Goal: Information Seeking & Learning: Learn about a topic

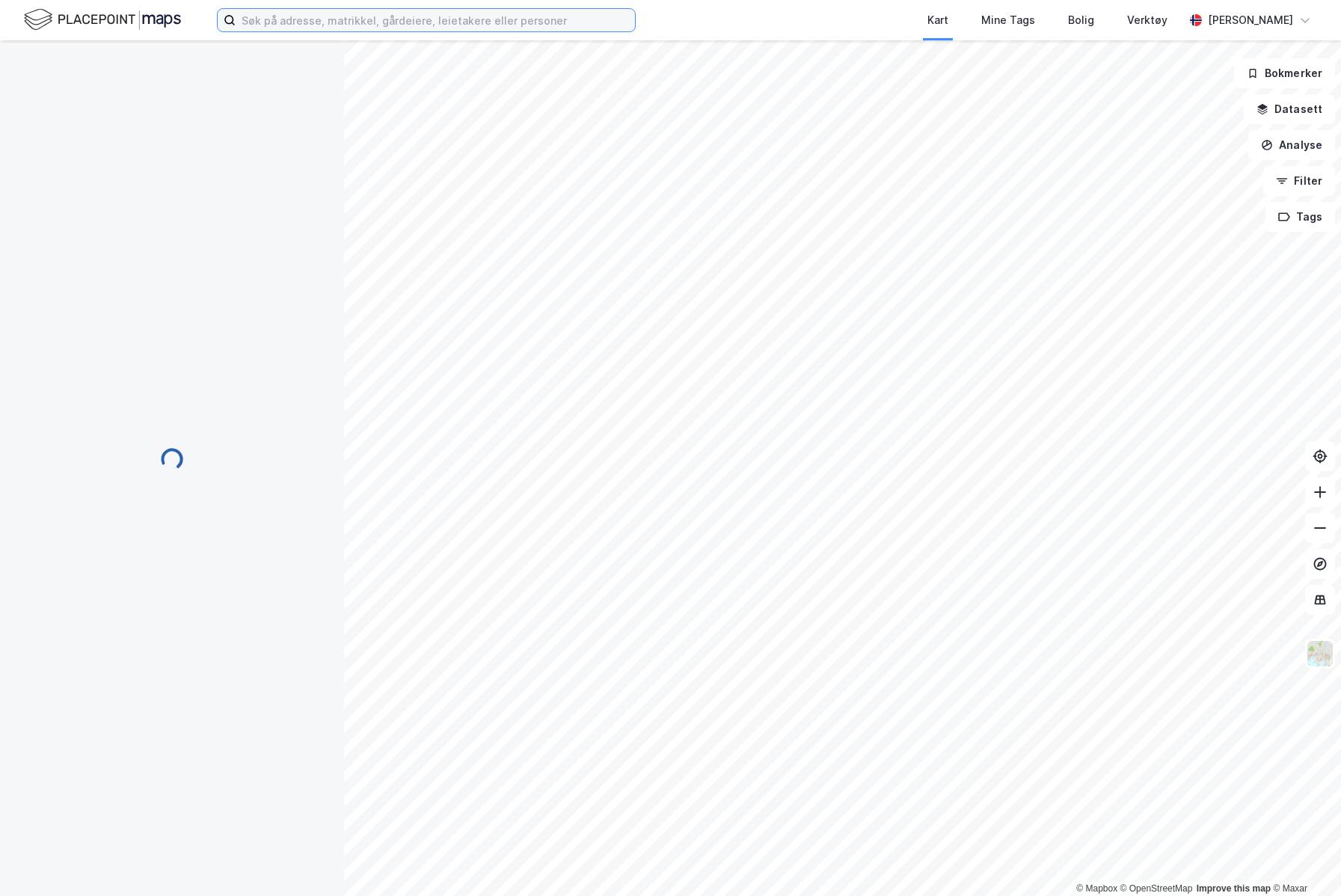
click at [388, 25] on input at bounding box center [435, 20] width 400 height 23
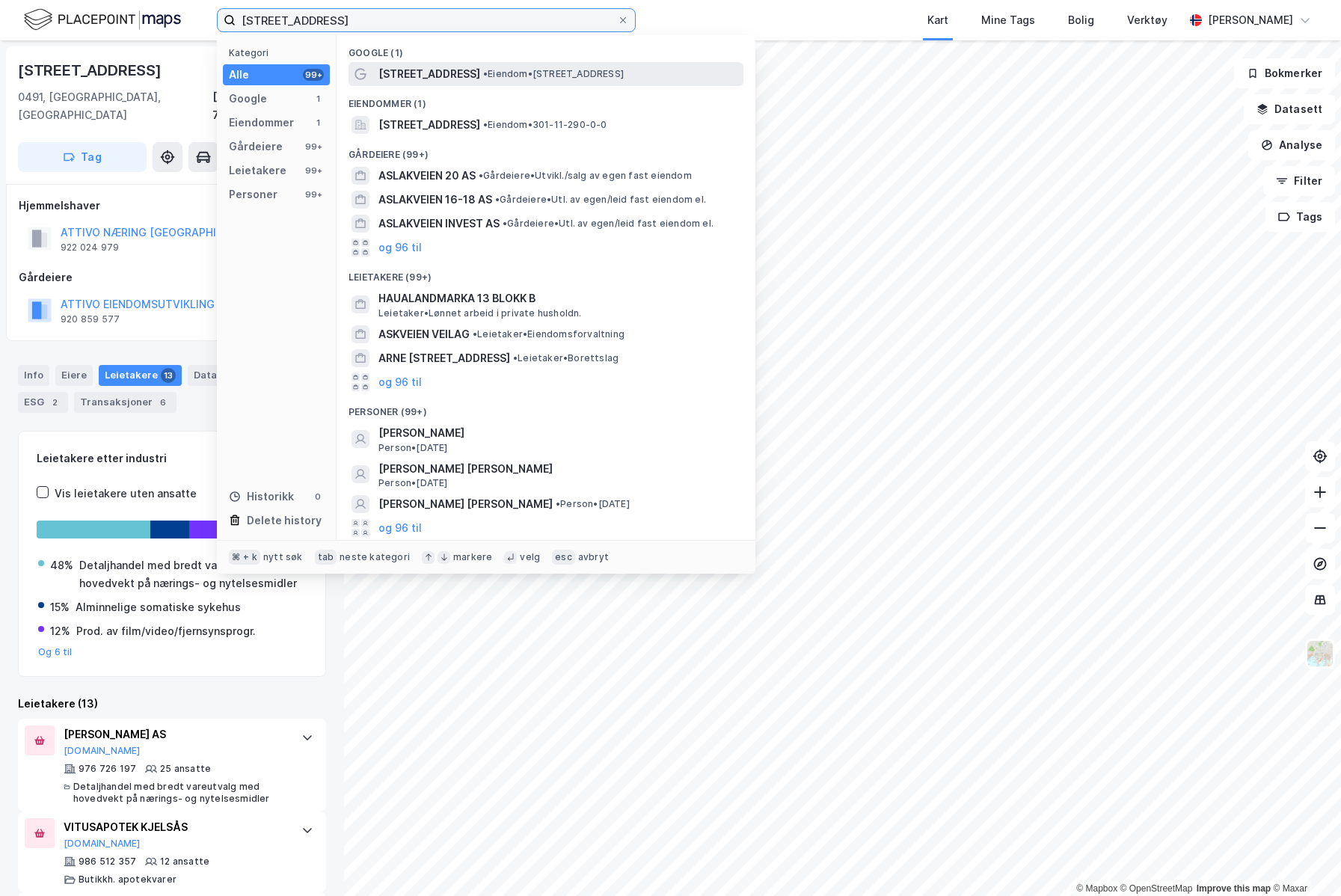
type input "[STREET_ADDRESS]"
click at [455, 80] on span "[STREET_ADDRESS]" at bounding box center [429, 74] width 102 height 18
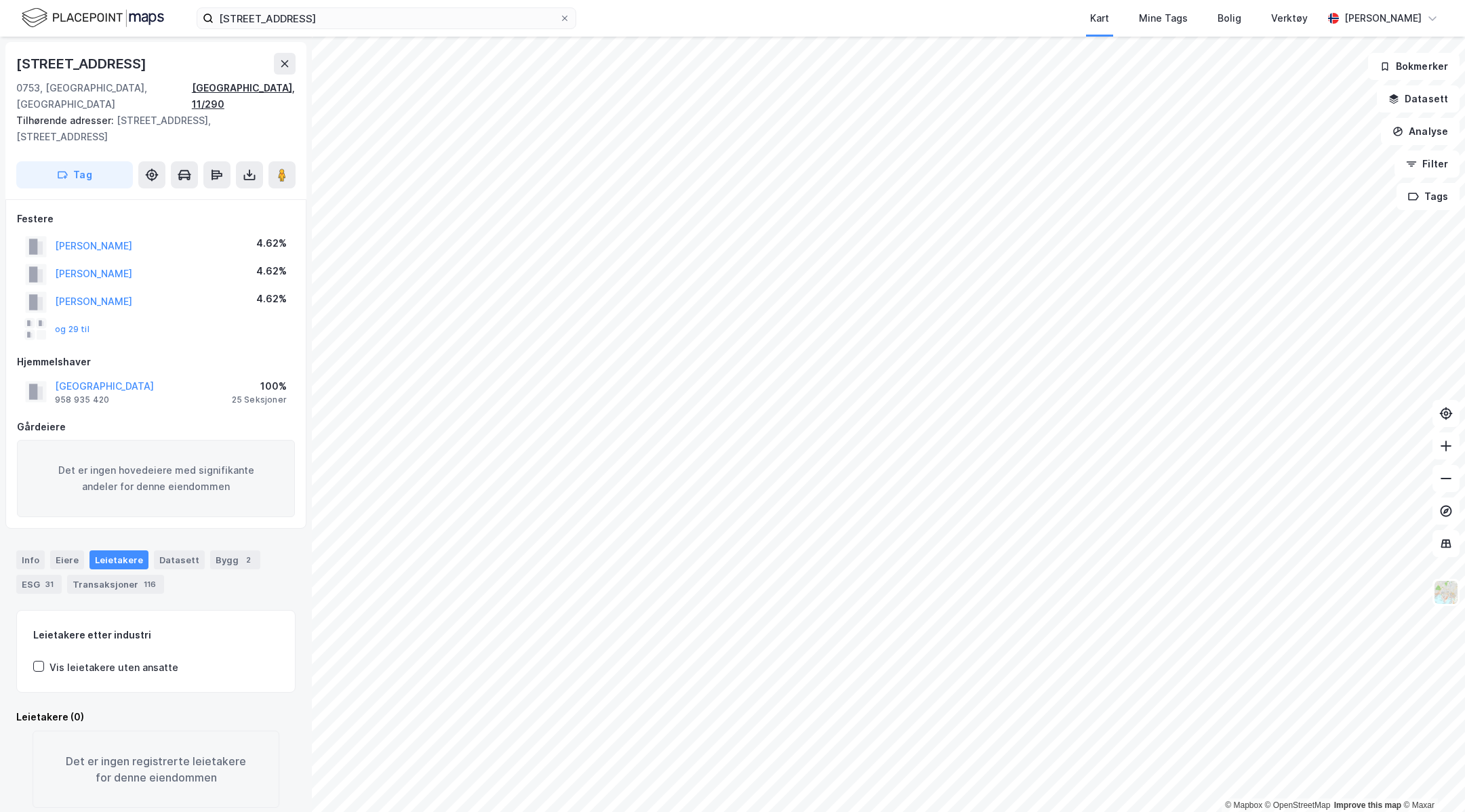
click at [287, 89] on div "[GEOGRAPHIC_DATA], 11/290" at bounding box center [244, 96] width 104 height 32
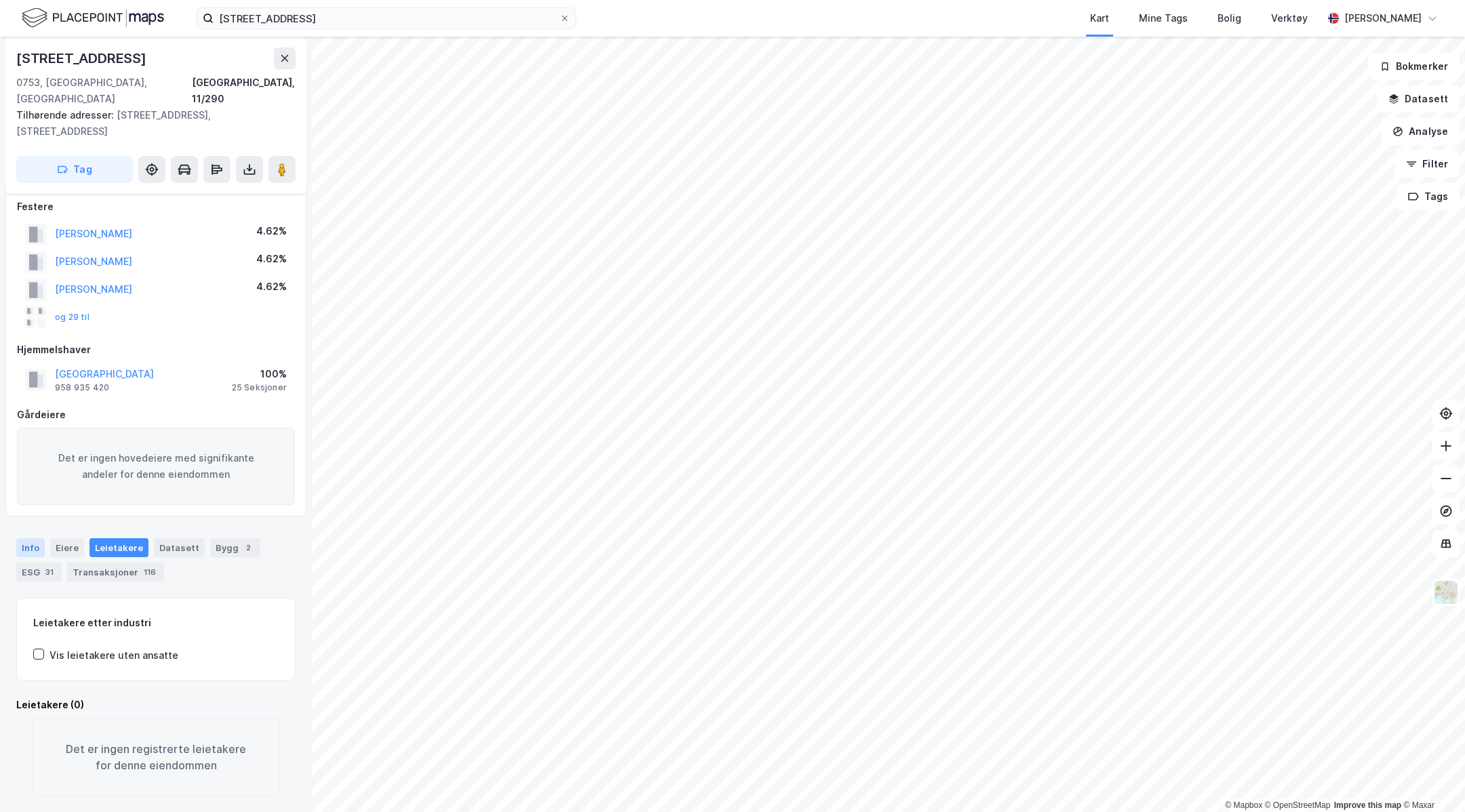
click at [39, 538] on div "Info" at bounding box center [30, 547] width 29 height 19
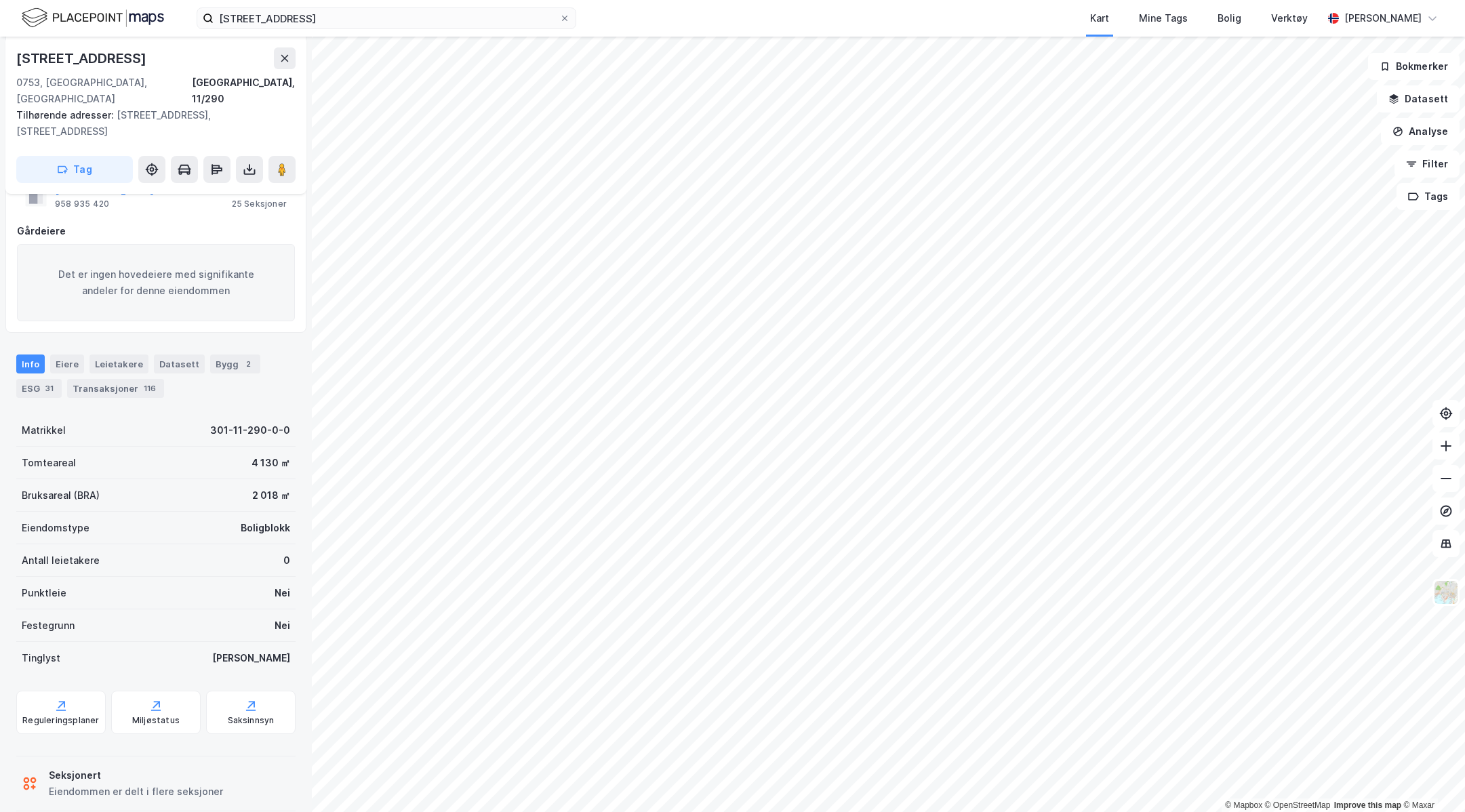
scroll to position [200, 0]
click at [78, 350] on div "Eiere" at bounding box center [67, 359] width 34 height 19
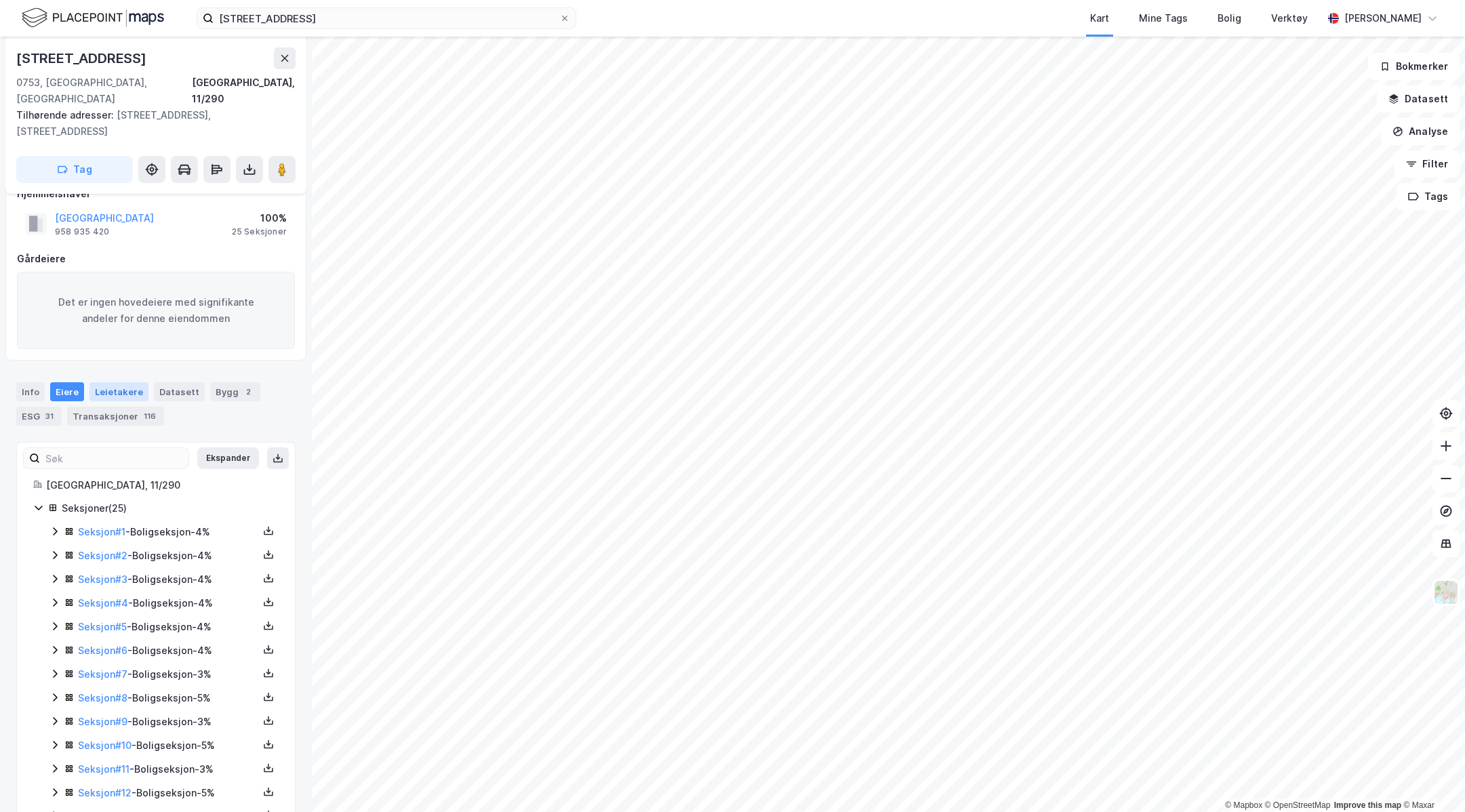
click at [127, 383] on div "Leietakere" at bounding box center [119, 392] width 59 height 19
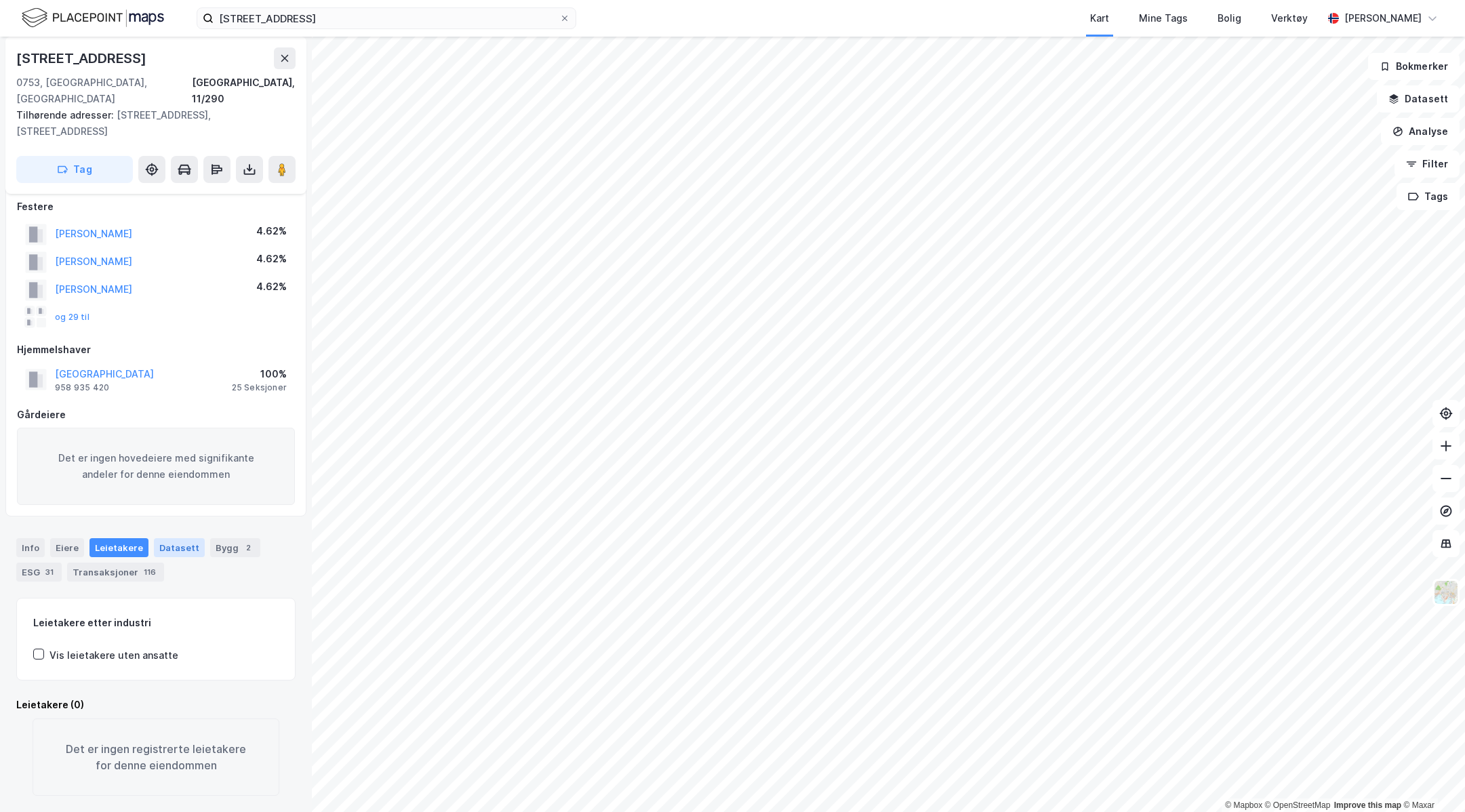
click at [182, 538] on div "Datasett" at bounding box center [179, 547] width 51 height 19
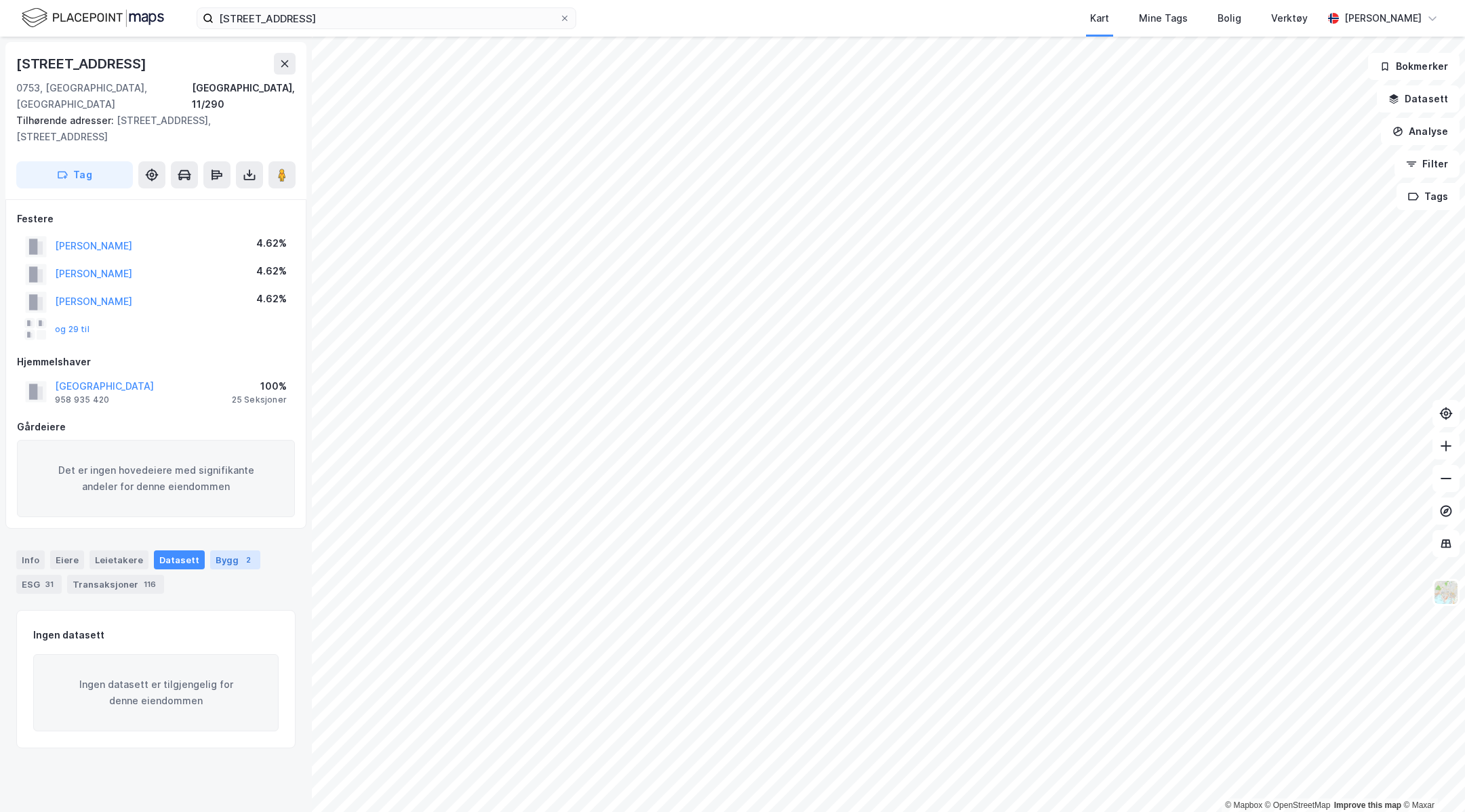
click at [224, 551] on div "Bygg 2" at bounding box center [235, 560] width 50 height 19
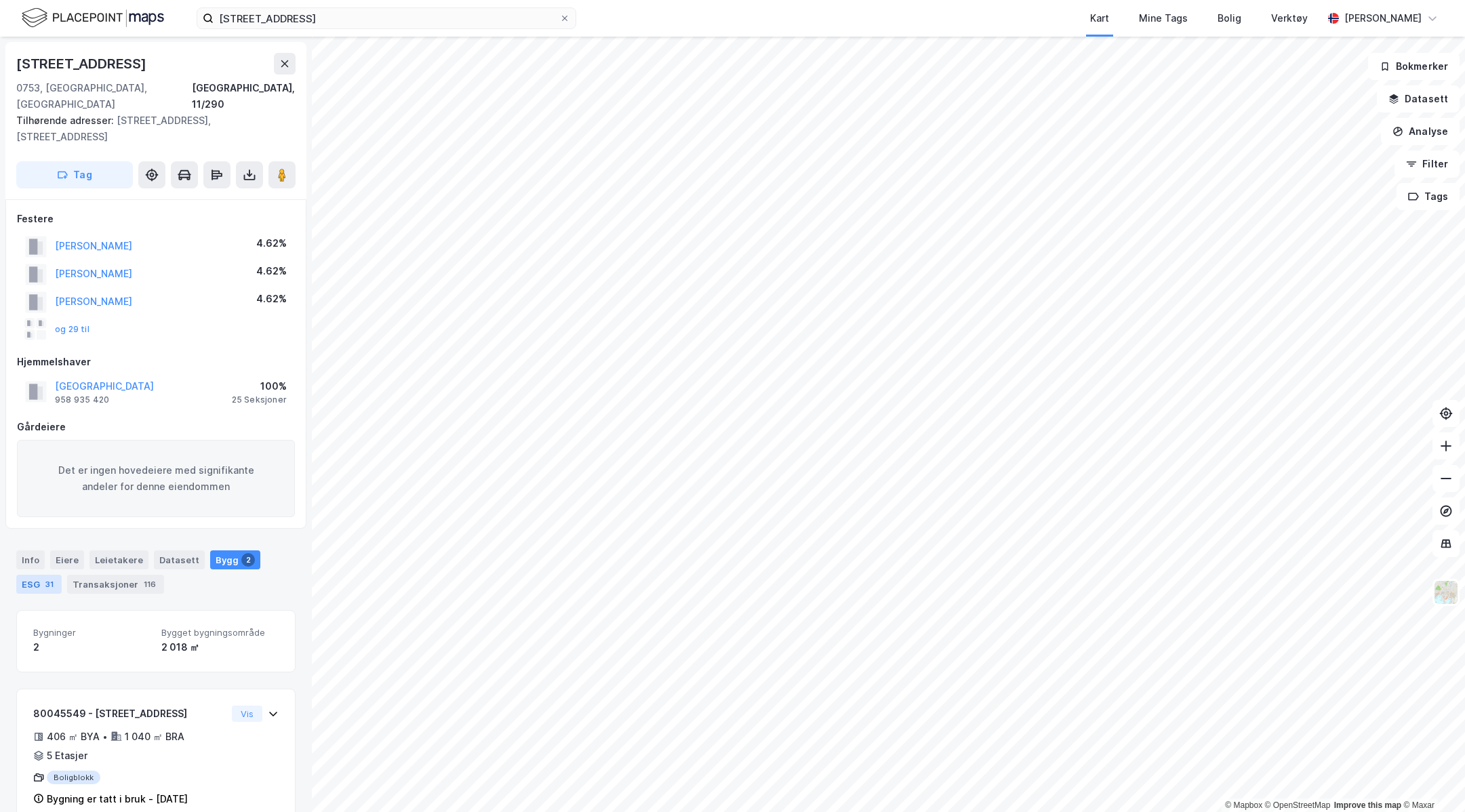
click at [52, 578] on div "31" at bounding box center [49, 584] width 13 height 13
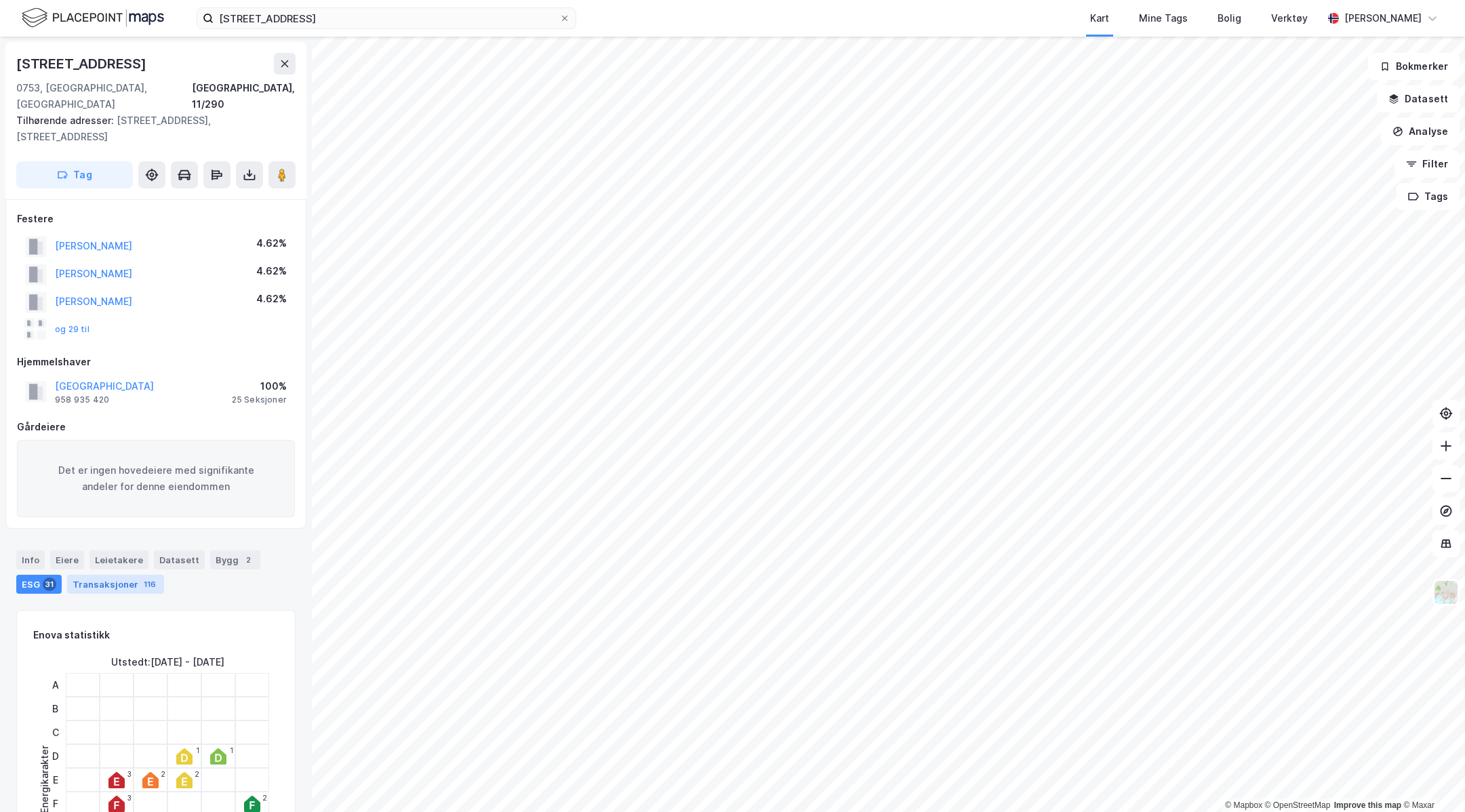
click at [91, 575] on div "Transaksjoner 116" at bounding box center [115, 584] width 97 height 19
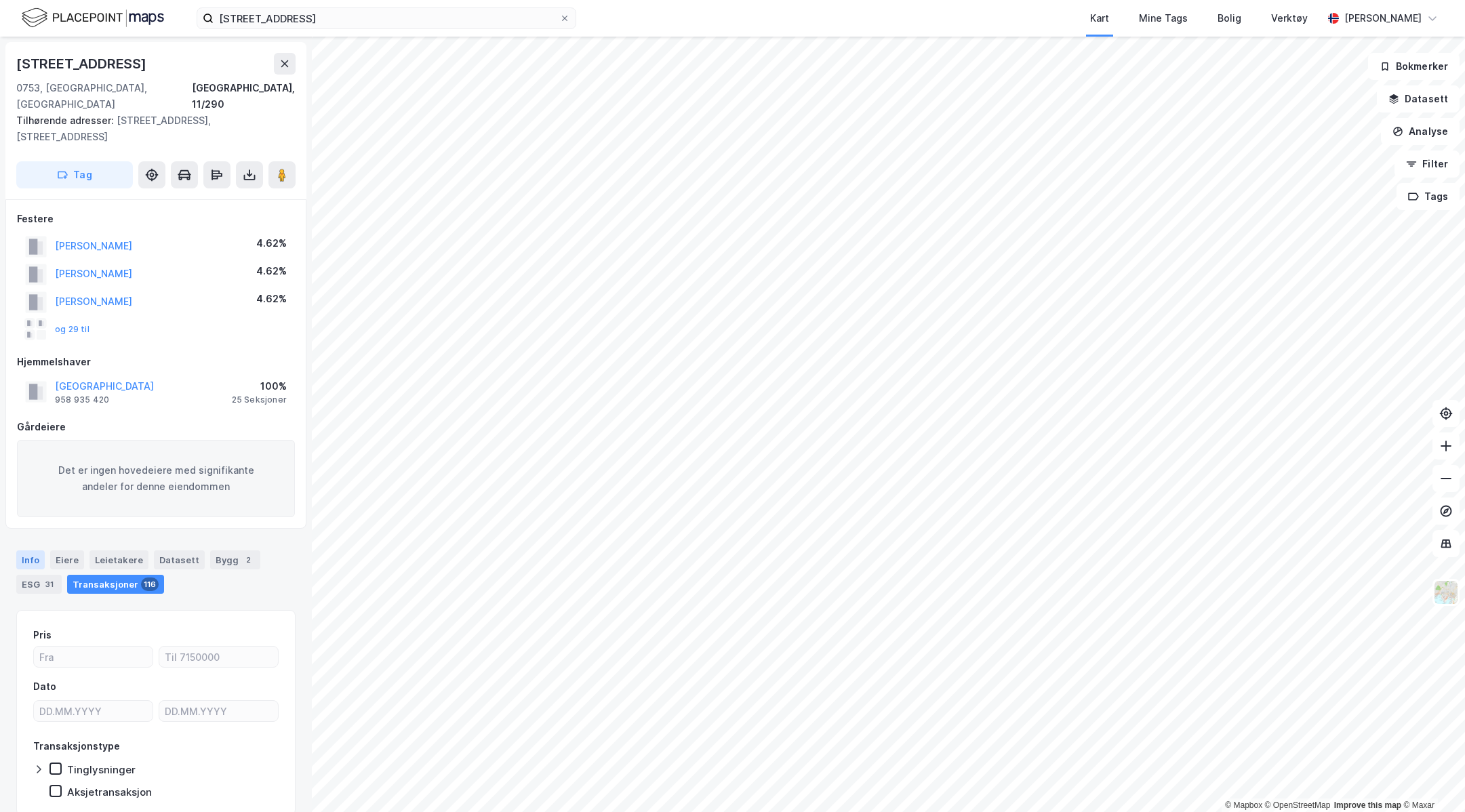
click at [35, 551] on div "Info" at bounding box center [30, 560] width 29 height 19
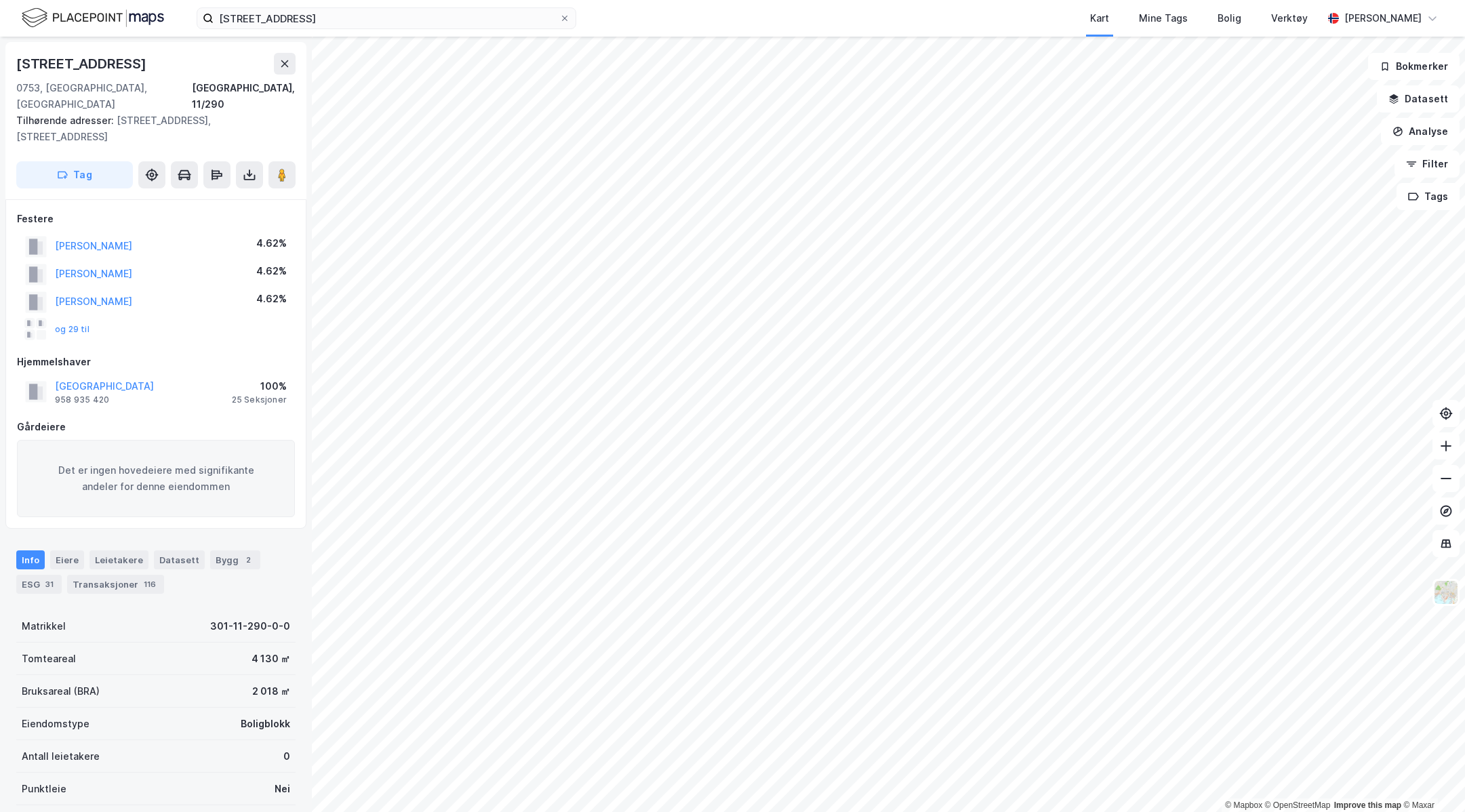
click at [189, 113] on div "Tilhørende adresser: [STREET_ADDRESS], [STREET_ADDRESS]" at bounding box center [150, 129] width 268 height 32
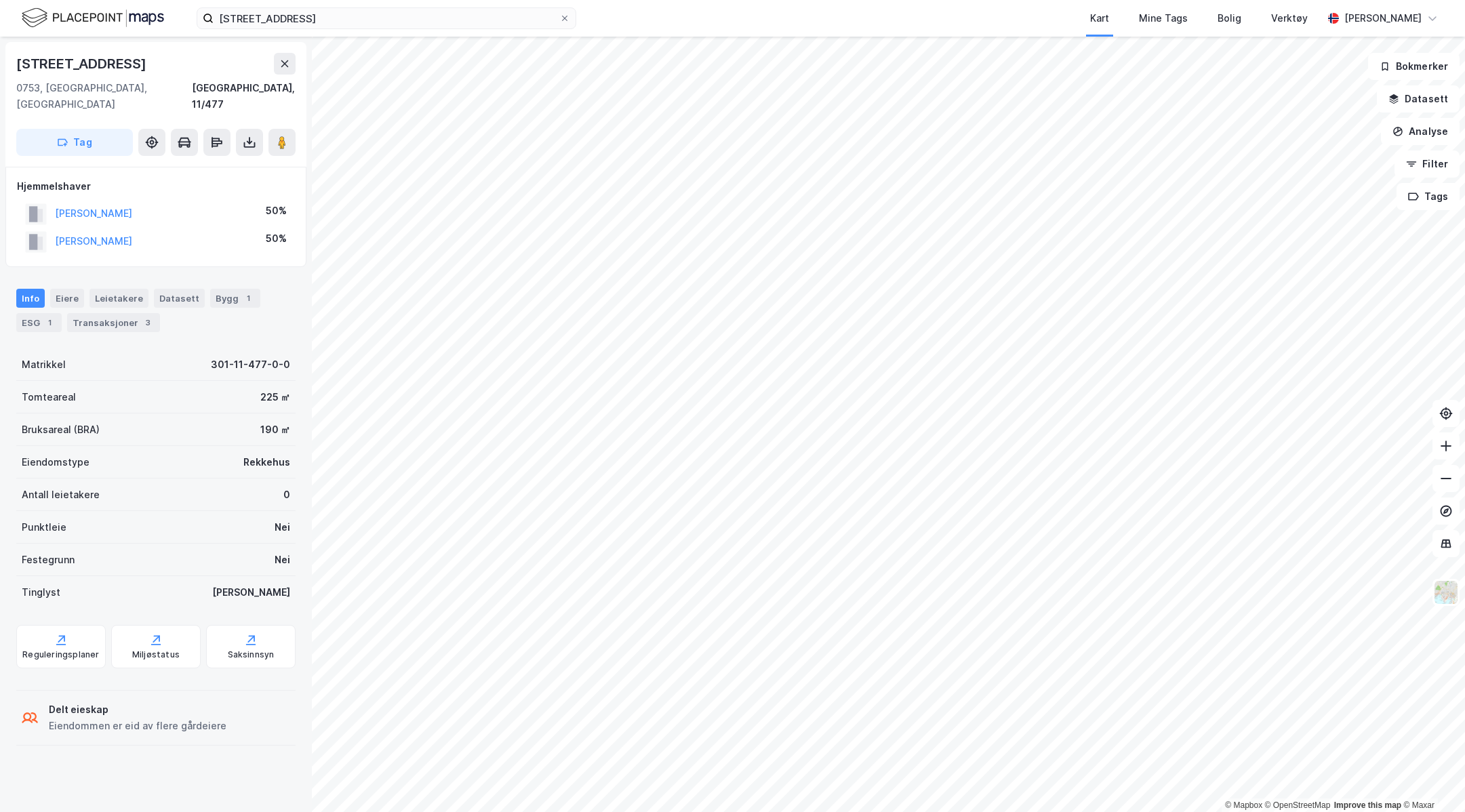
scroll to position [131, 0]
